Goal: Task Accomplishment & Management: Manage account settings

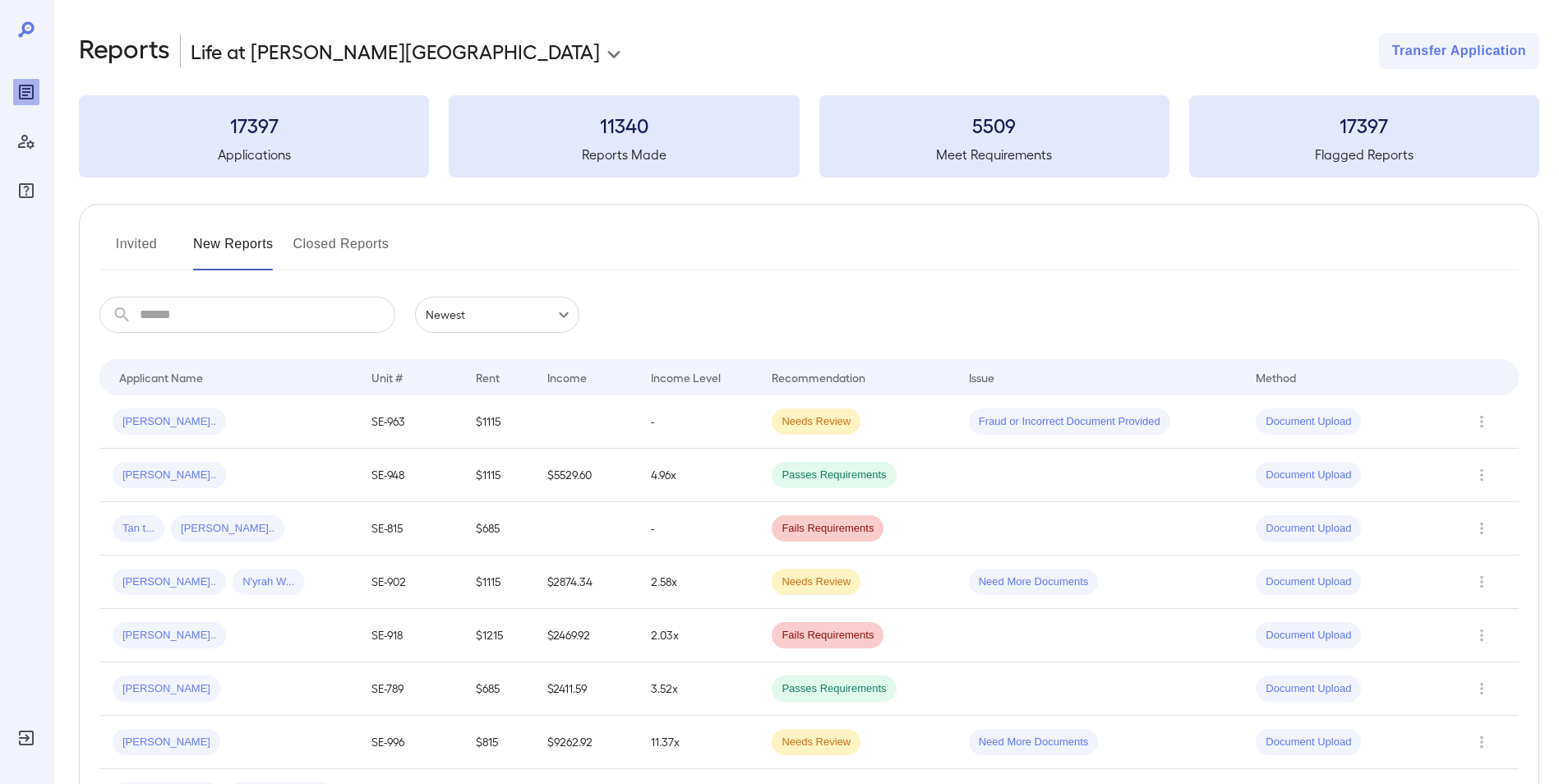
scroll to position [329, 0]
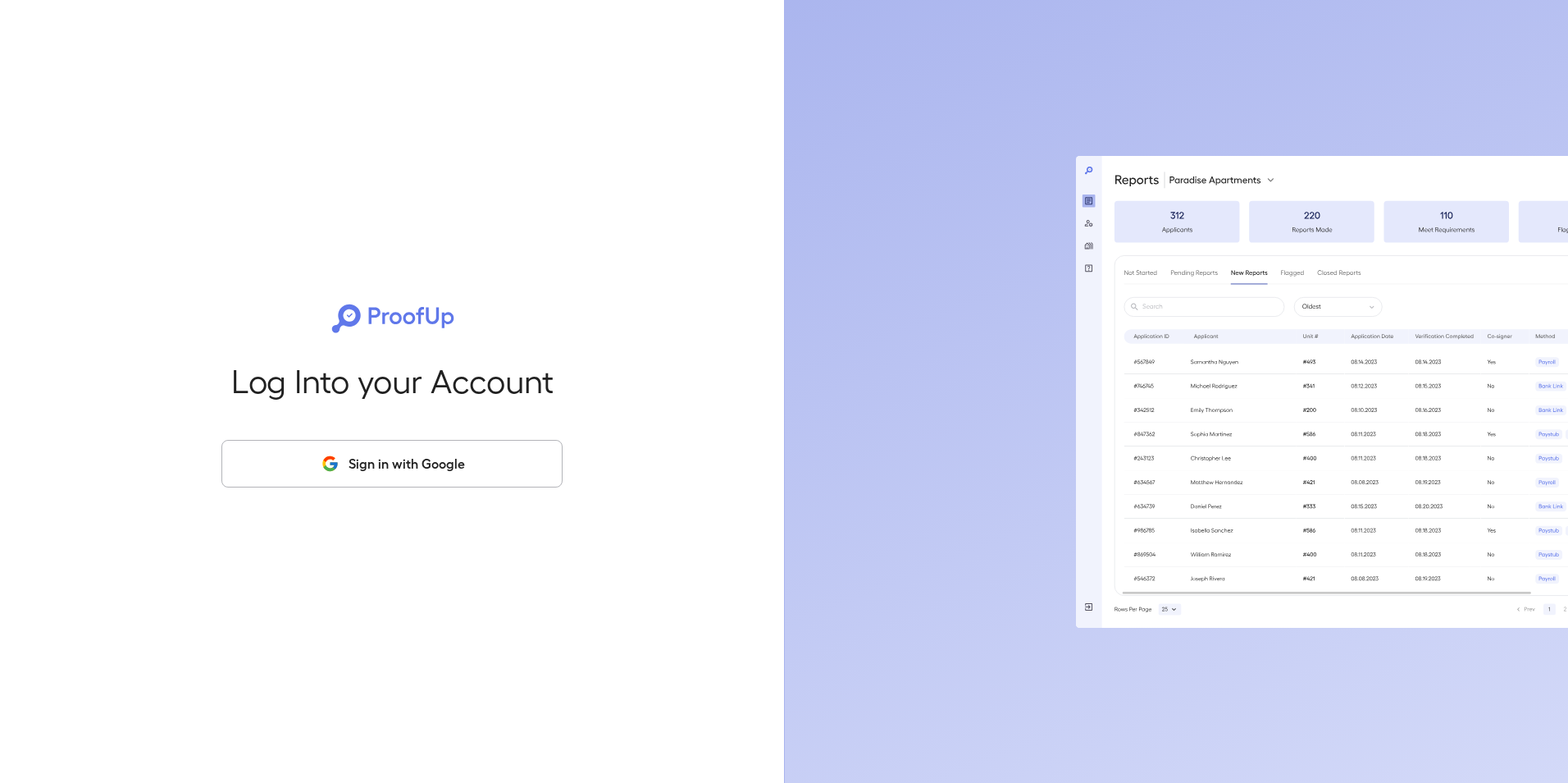
click at [370, 454] on button "Sign in with Google" at bounding box center [392, 463] width 341 height 48
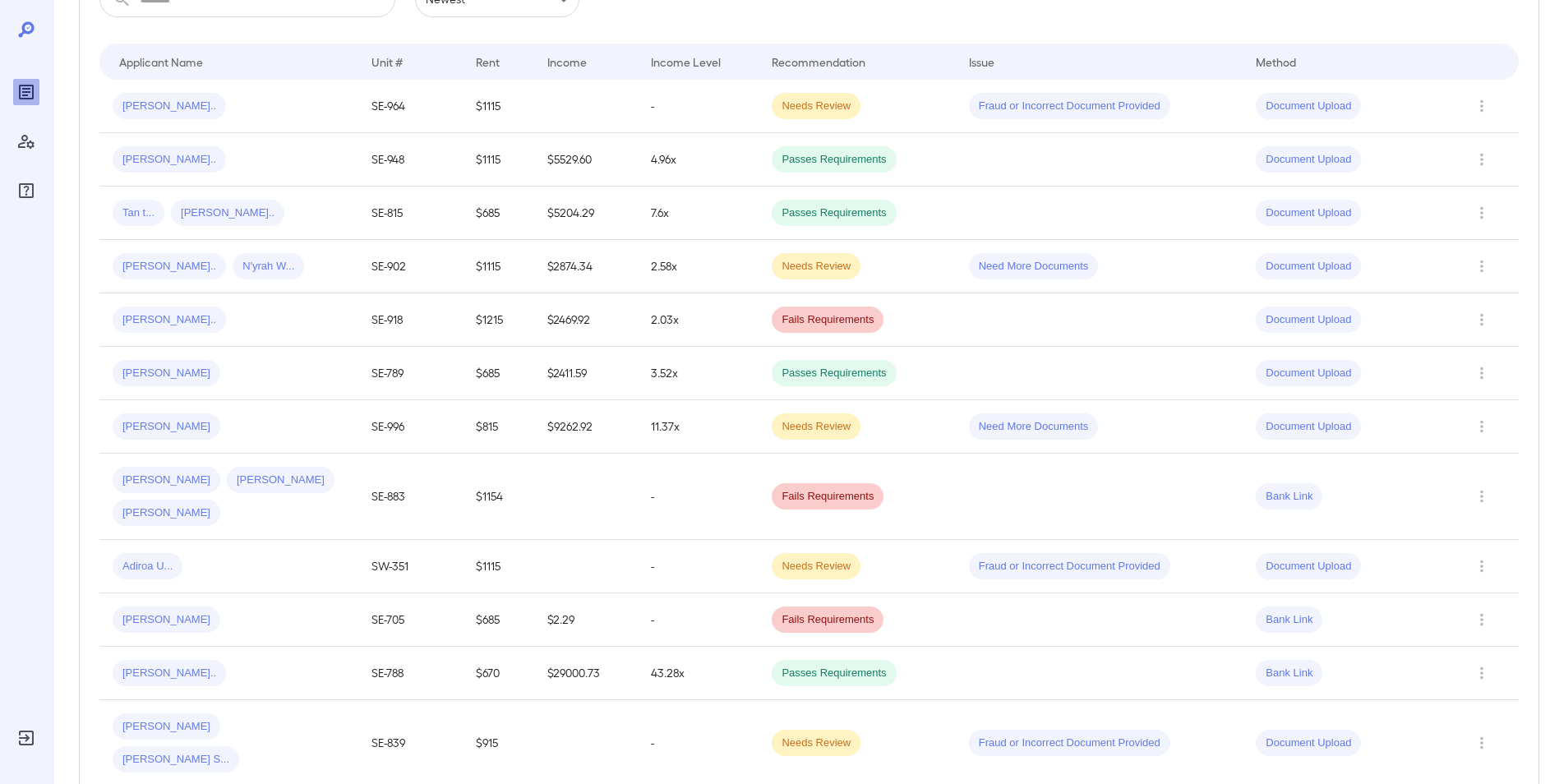
scroll to position [329, 0]
